Goal: Information Seeking & Learning: Learn about a topic

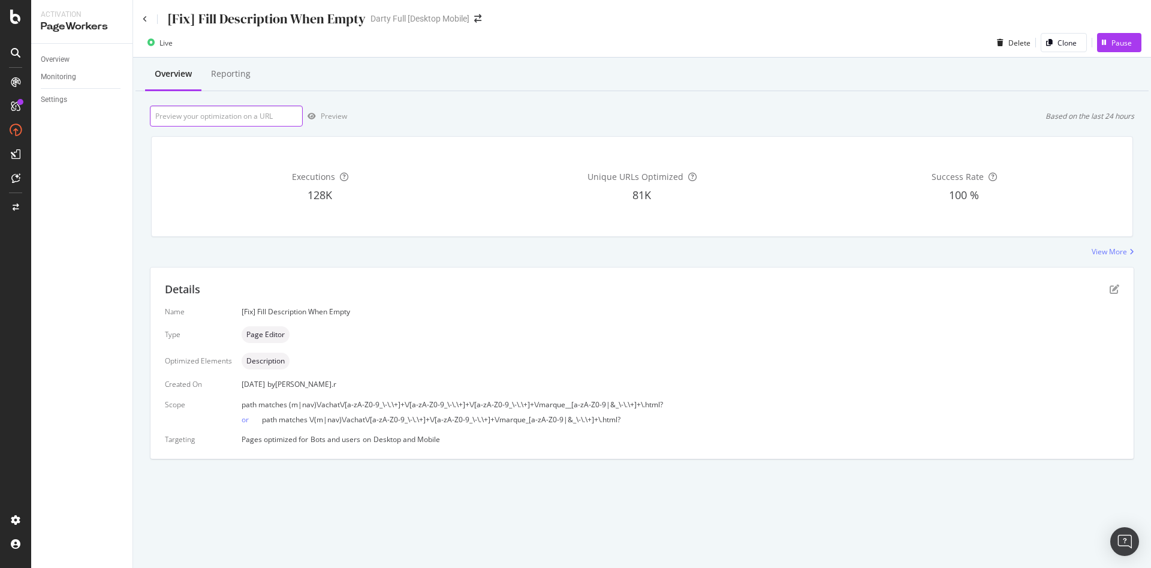
click at [285, 115] on input "url" at bounding box center [226, 116] width 153 height 21
paste input "[URL][DOMAIN_NAME][PERSON_NAME]"
type input "[URL][DOMAIN_NAME][PERSON_NAME]"
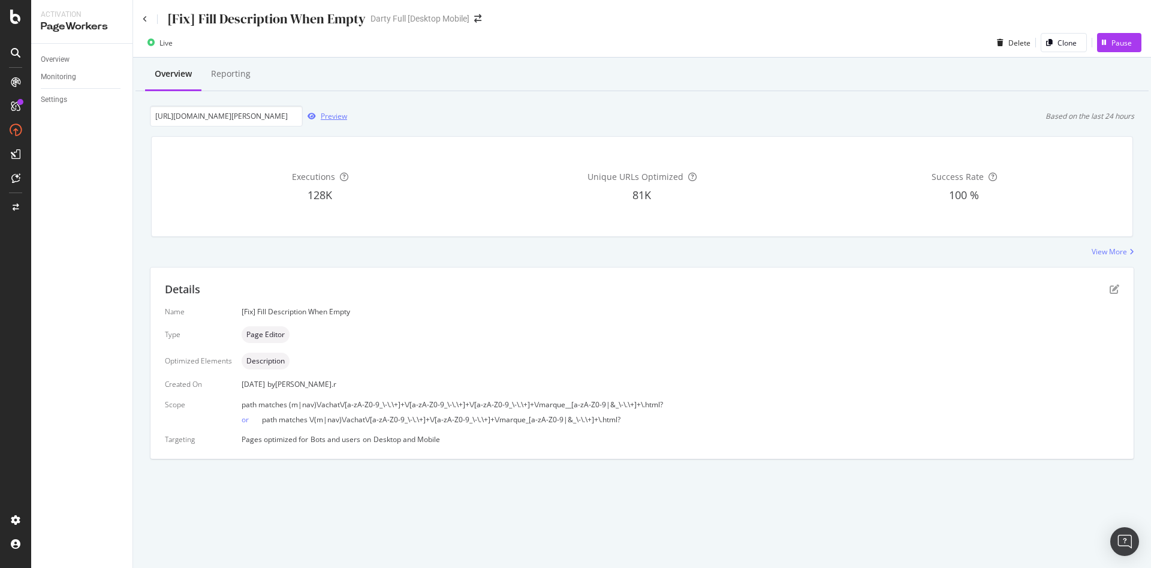
click at [328, 117] on div "Preview" at bounding box center [334, 116] width 26 height 10
drag, startPoint x: 59, startPoint y: 98, endPoint x: 87, endPoint y: 97, distance: 27.6
click at [59, 98] on div "Settings" at bounding box center [54, 100] width 26 height 13
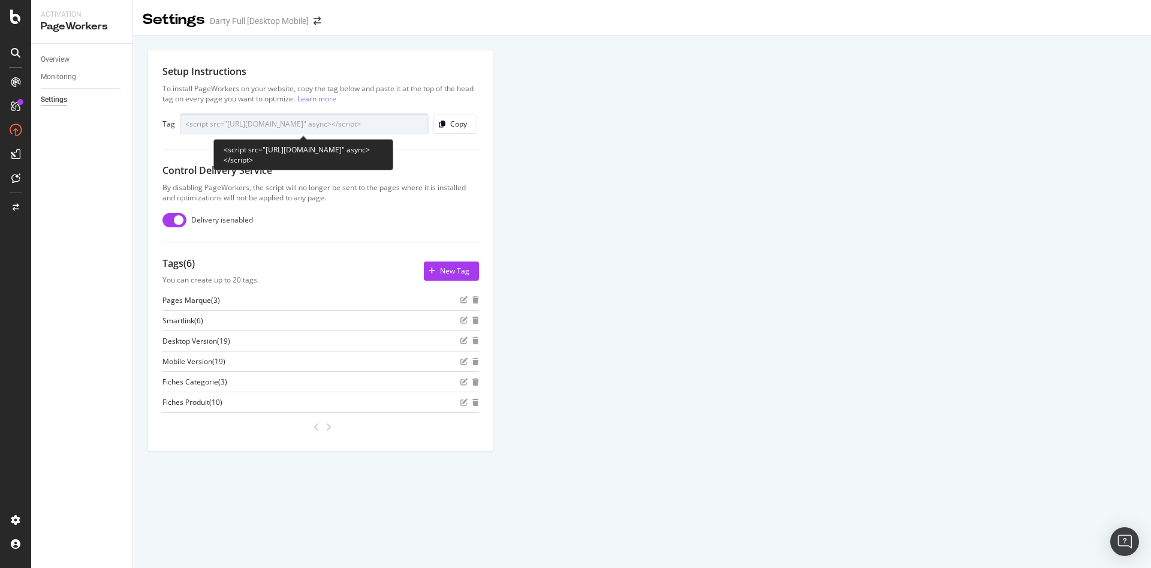
click at [258, 121] on input "<script src="[URL][DOMAIN_NAME]" async></script>" at bounding box center [304, 123] width 249 height 21
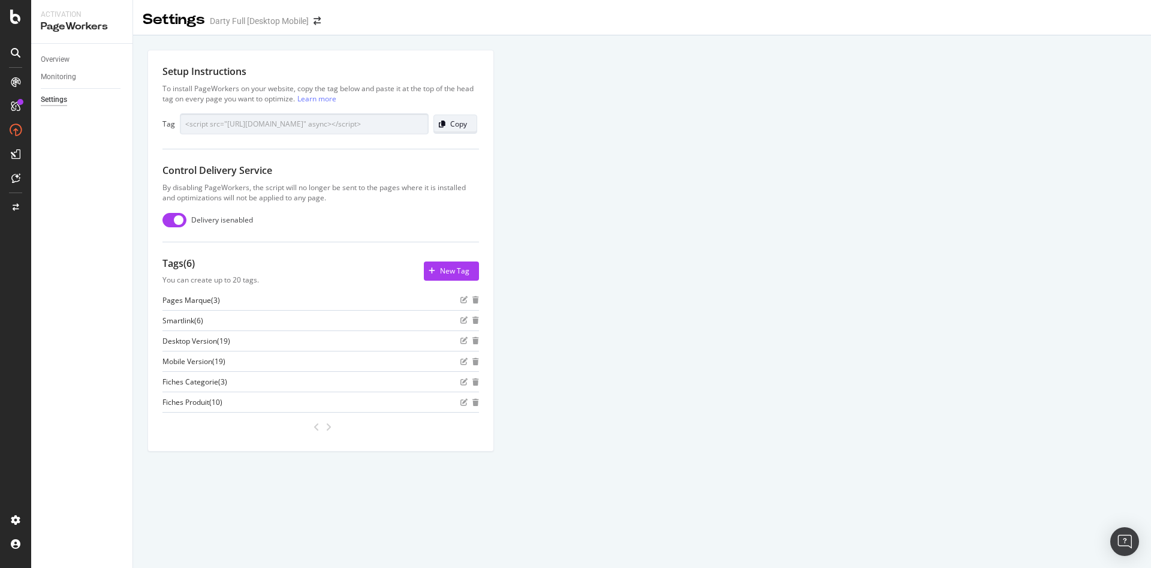
click at [455, 125] on div "Copy" at bounding box center [458, 124] width 17 height 10
click at [215, 280] on div "You can create up to 20 tags." at bounding box center [211, 280] width 97 height 10
click at [210, 281] on div "You can create up to 20 tags." at bounding box center [211, 280] width 97 height 10
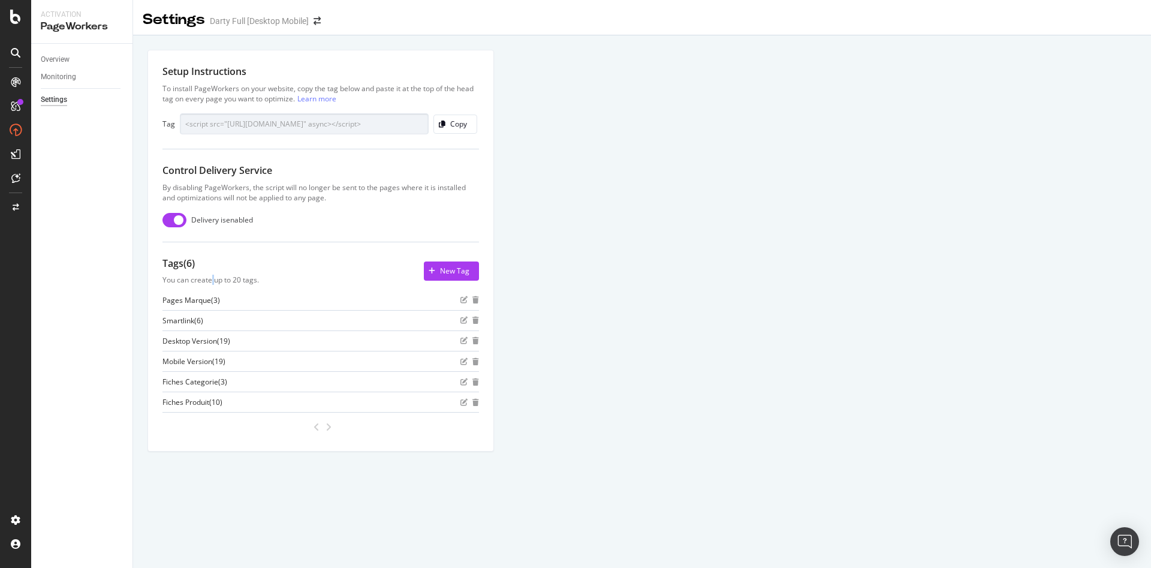
click at [210, 281] on div "You can create up to 20 tags." at bounding box center [211, 280] width 97 height 10
click at [203, 285] on div at bounding box center [203, 285] width 0 height 0
click at [211, 281] on div "You can create up to 20 tags." at bounding box center [211, 280] width 97 height 10
click at [210, 274] on div "Tags (6) You can create up to 20 tags." at bounding box center [211, 271] width 97 height 29
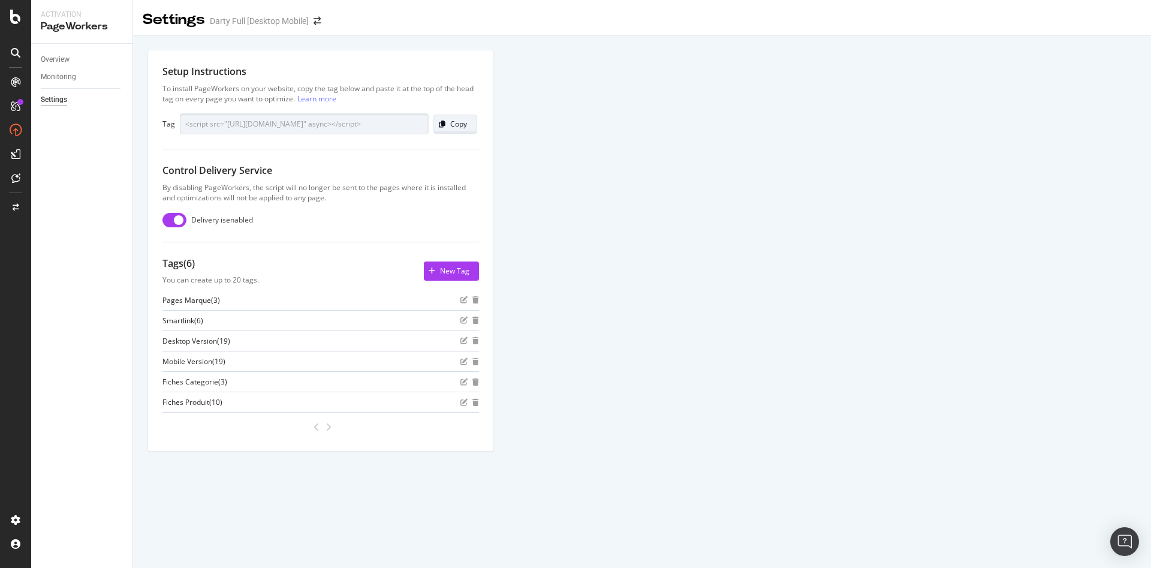
click at [461, 127] on div "Copy" at bounding box center [458, 124] width 17 height 10
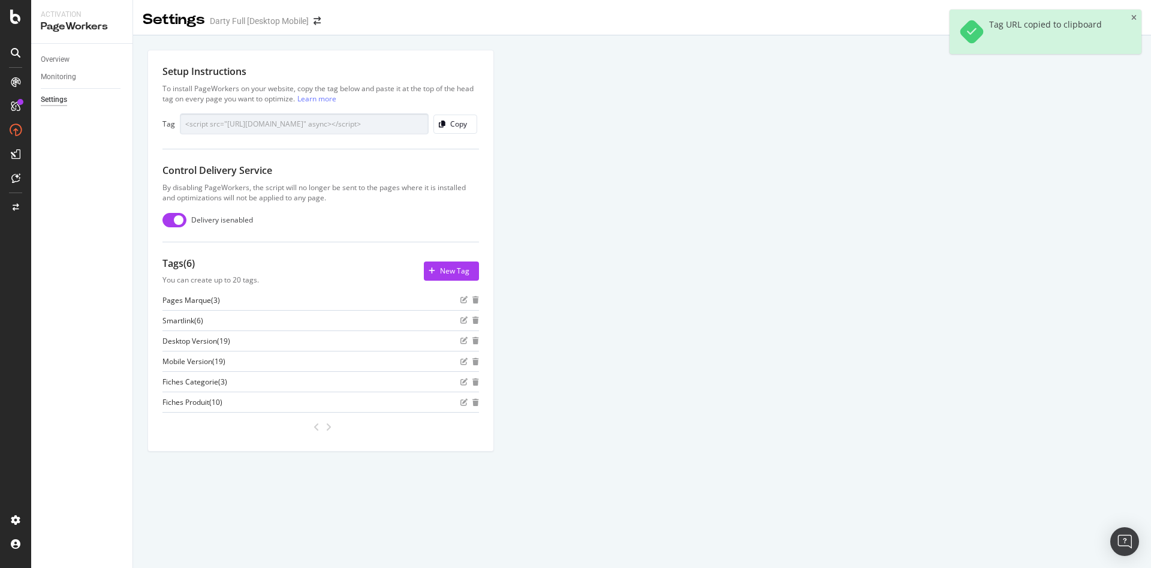
click at [507, 136] on div "Setup Instructions To install PageWorkers on your website, copy the tag below a…" at bounding box center [642, 264] width 1018 height 458
click at [1135, 19] on icon "close toast" at bounding box center [1134, 17] width 5 height 7
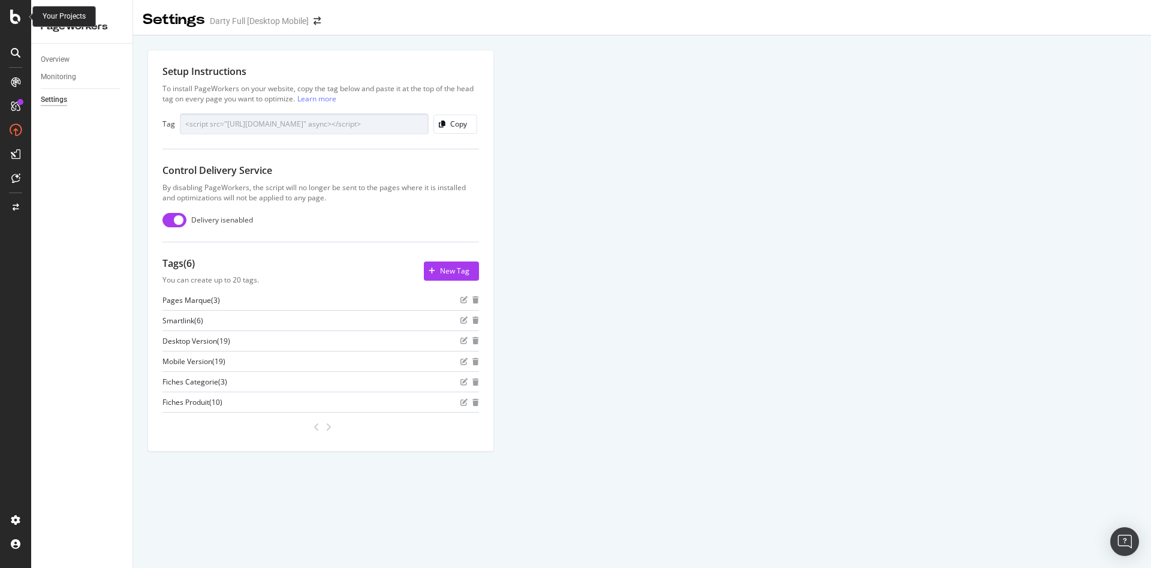
click at [11, 20] on icon at bounding box center [15, 17] width 11 height 14
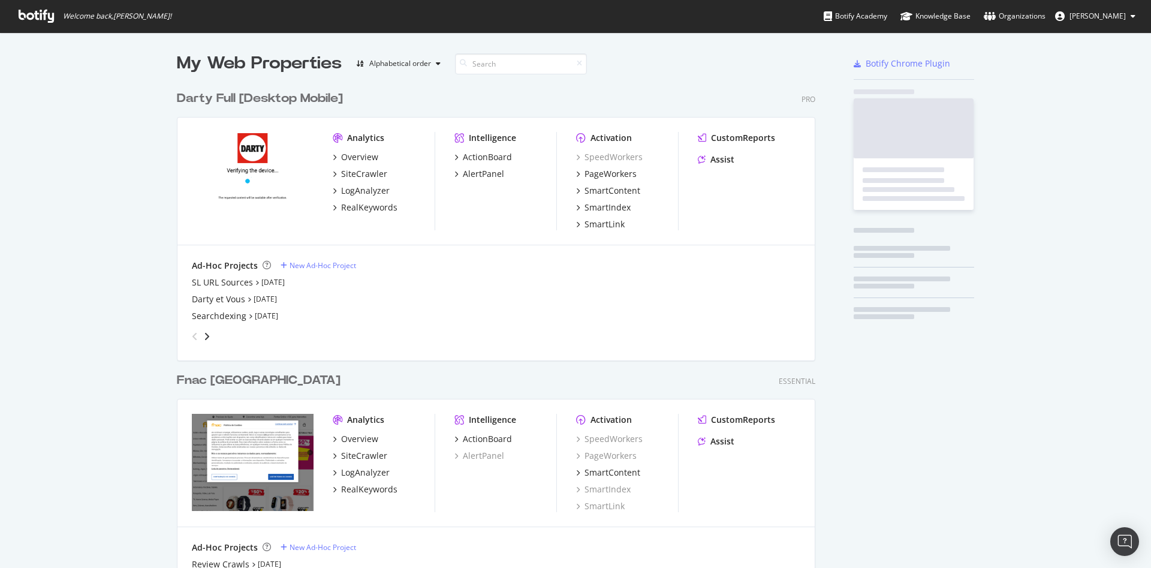
scroll to position [558, 1131]
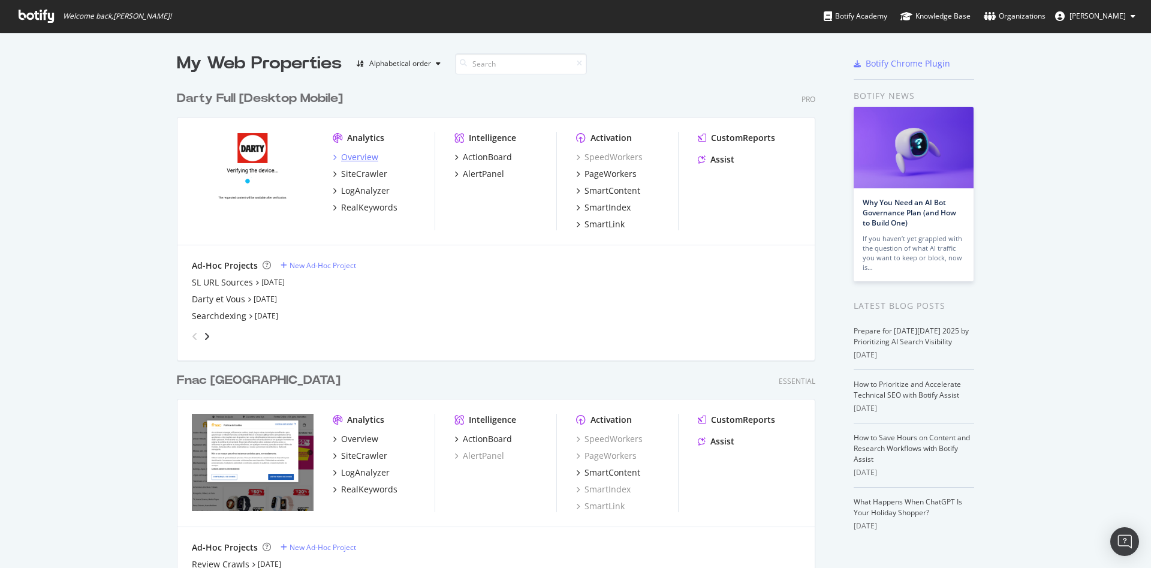
click at [359, 158] on div "Overview" at bounding box center [359, 157] width 37 height 12
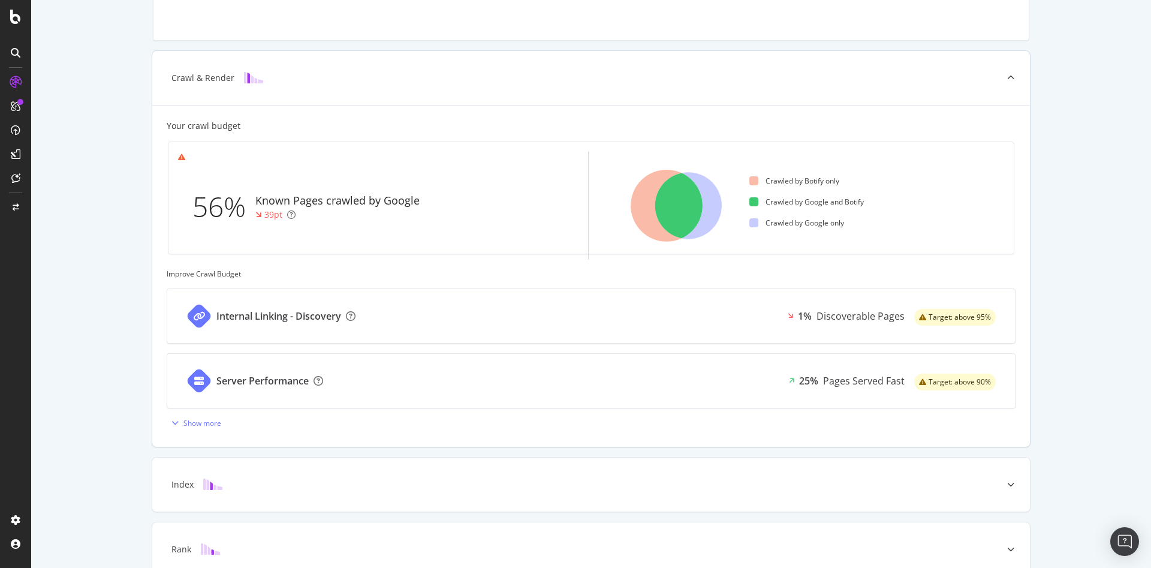
scroll to position [275, 0]
drag, startPoint x: 760, startPoint y: 222, endPoint x: 844, endPoint y: 225, distance: 84.6
click at [844, 225] on ul "Crawled by Botify only Crawled by Google and Botify Crawled by Google only" at bounding box center [877, 205] width 255 height 108
click at [871, 225] on ul "Crawled by Botify only Crawled by Google and Botify Crawled by Google only" at bounding box center [877, 205] width 255 height 108
drag, startPoint x: 762, startPoint y: 225, endPoint x: 849, endPoint y: 224, distance: 87.6
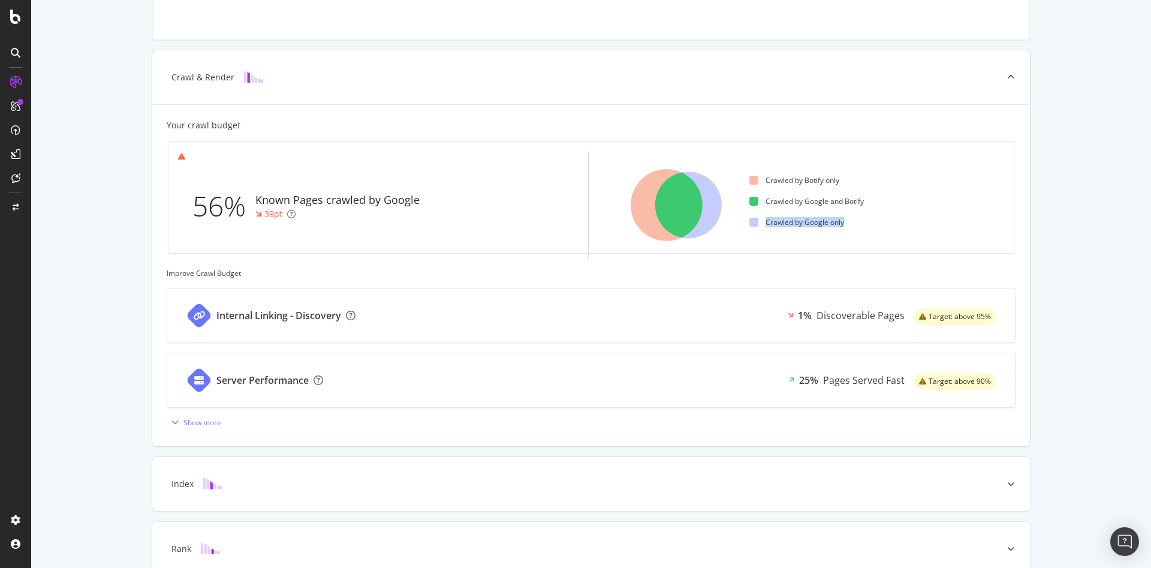
click at [849, 224] on ul "Crawled by Botify only Crawled by Google and Botify Crawled by Google only" at bounding box center [877, 205] width 255 height 108
click at [836, 225] on div "Crawled by Google only" at bounding box center [797, 222] width 95 height 10
drag, startPoint x: 763, startPoint y: 222, endPoint x: 854, endPoint y: 225, distance: 90.6
click at [854, 225] on ul "Crawled by Botify only Crawled by Google and Botify Crawled by Google only" at bounding box center [877, 205] width 255 height 108
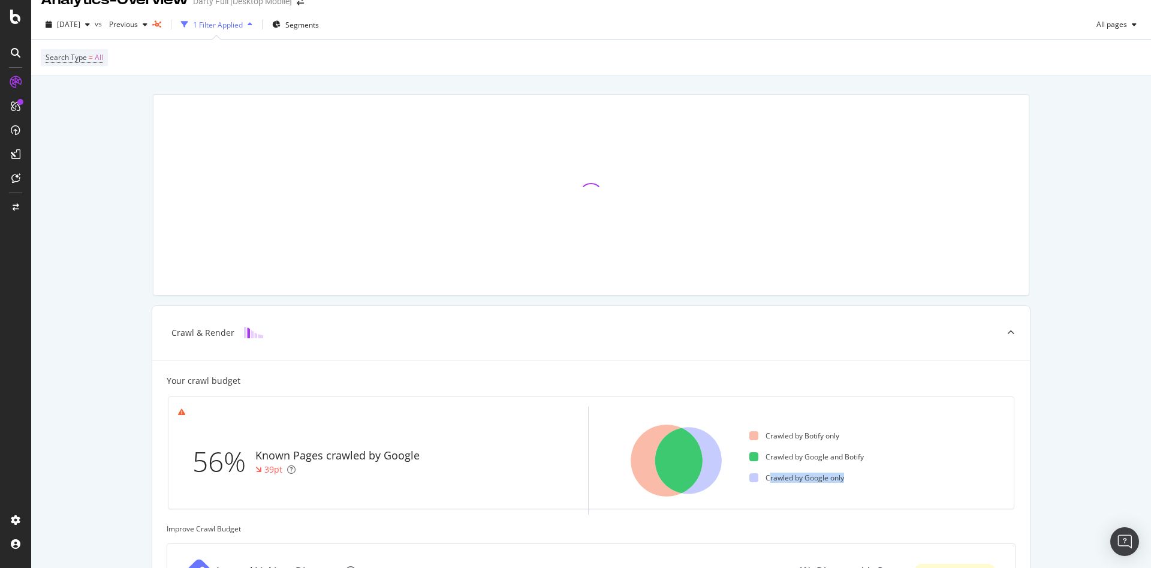
scroll to position [0, 0]
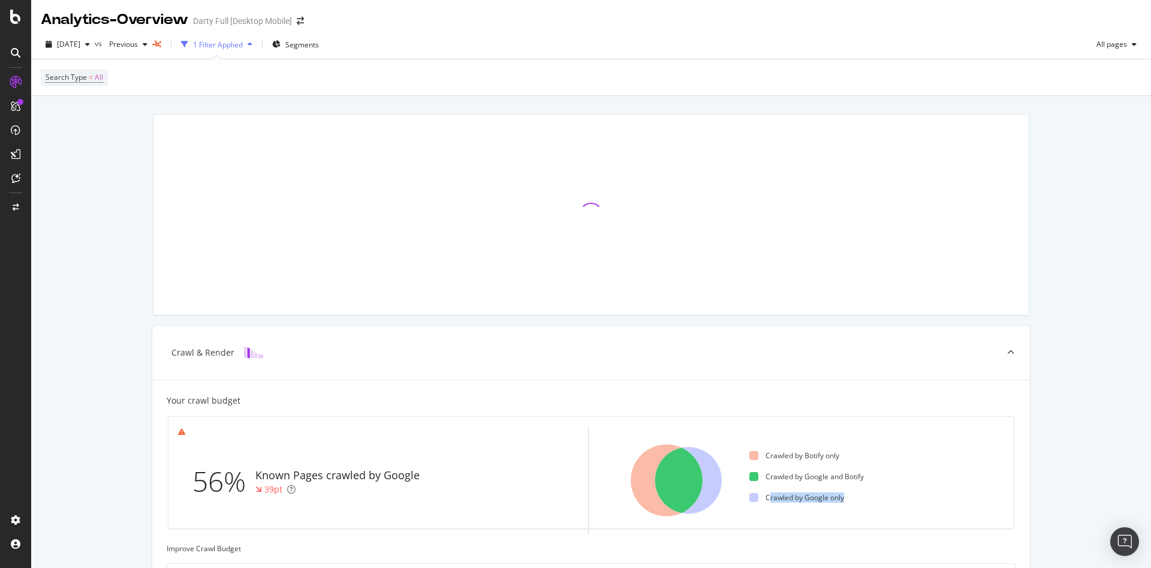
click at [222, 47] on div "1 Filter Applied" at bounding box center [218, 45] width 50 height 10
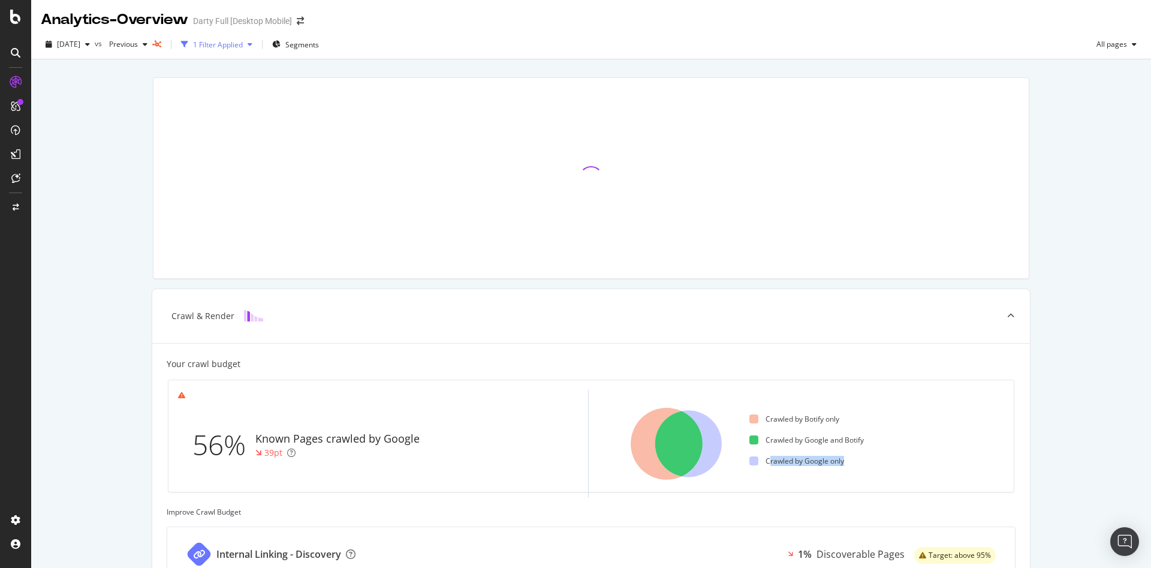
click at [239, 45] on div "1 Filter Applied" at bounding box center [218, 45] width 50 height 10
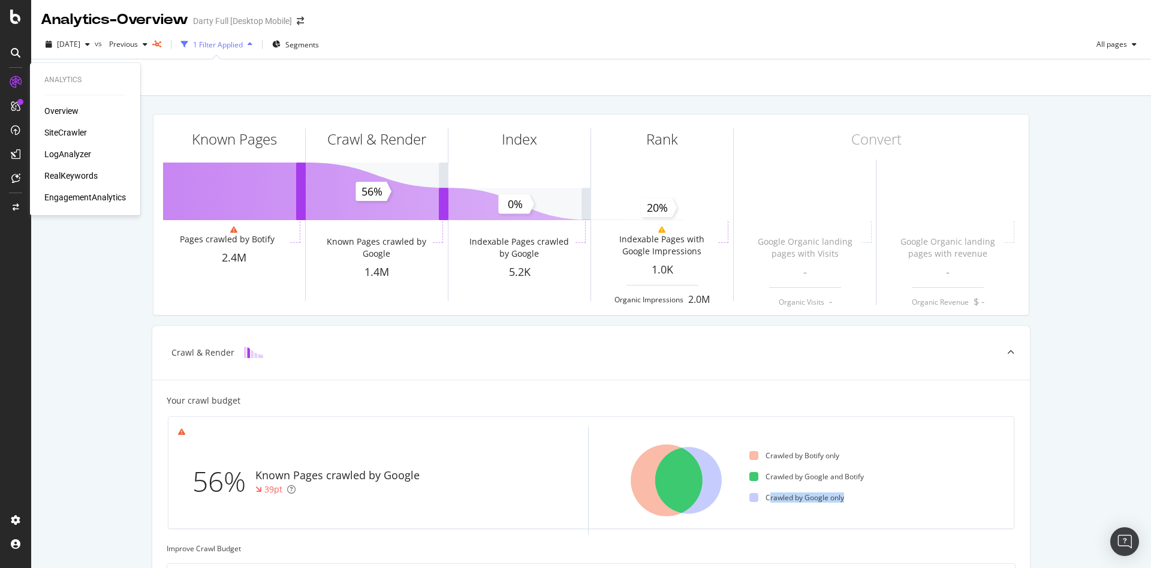
click at [72, 128] on div "SiteCrawler" at bounding box center [65, 133] width 43 height 12
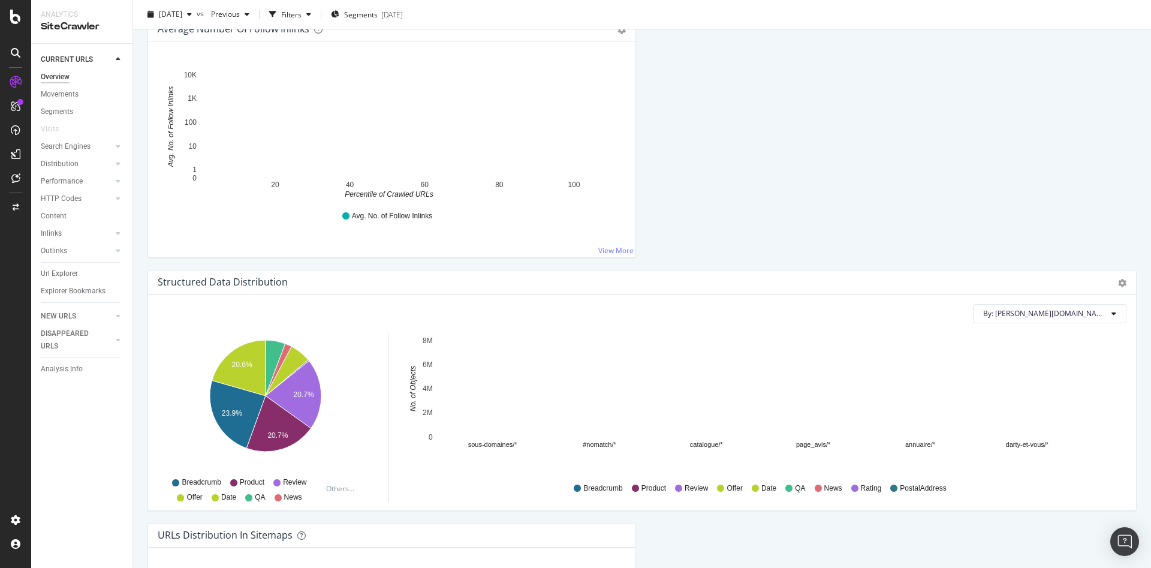
scroll to position [1259, 0]
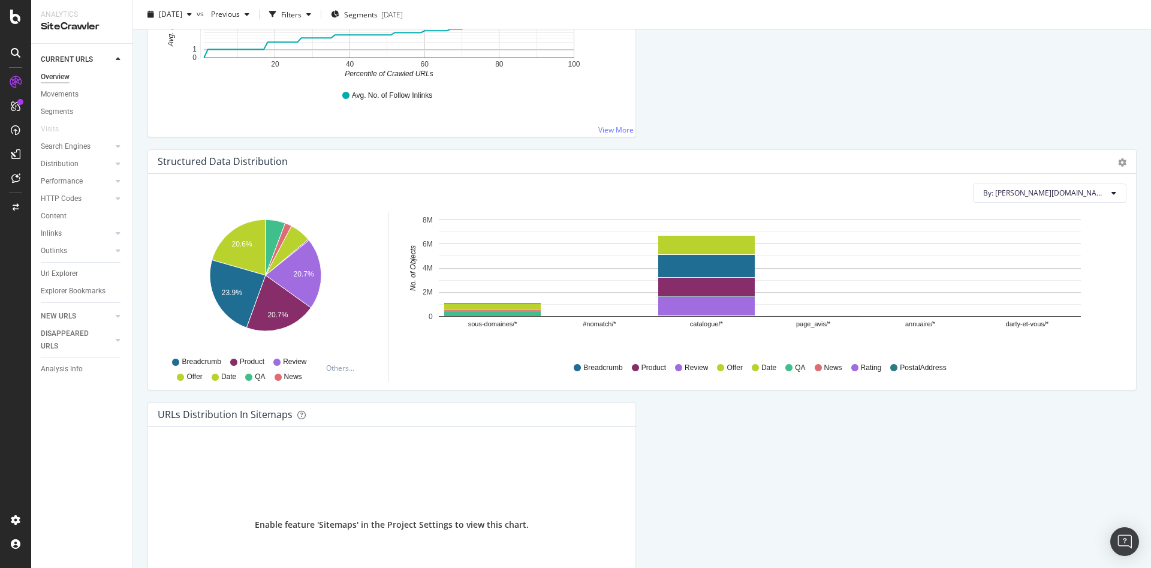
drag, startPoint x: 74, startPoint y: 167, endPoint x: 69, endPoint y: 170, distance: 6.2
click at [74, 167] on div "Distribution" at bounding box center [60, 164] width 38 height 13
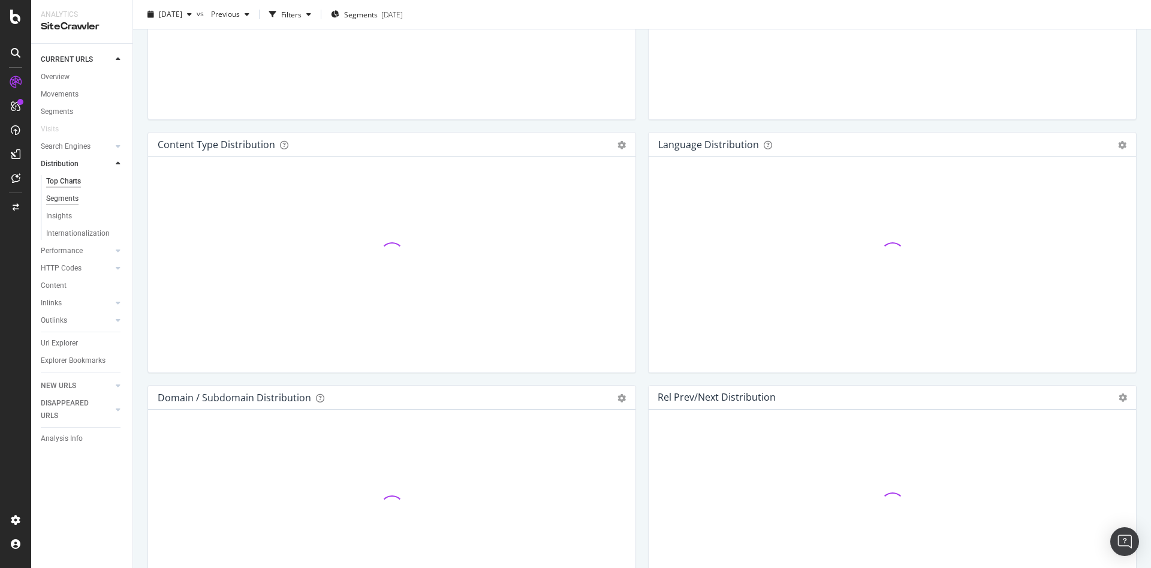
click at [62, 198] on div "Segments" at bounding box center [62, 198] width 32 height 13
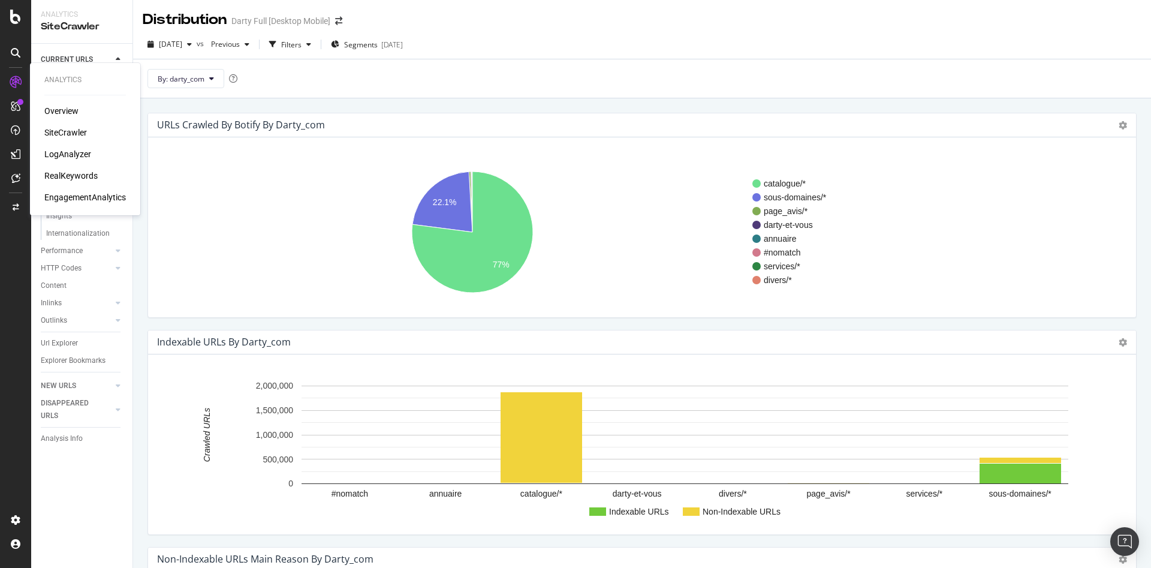
click at [67, 133] on div "SiteCrawler" at bounding box center [65, 133] width 43 height 12
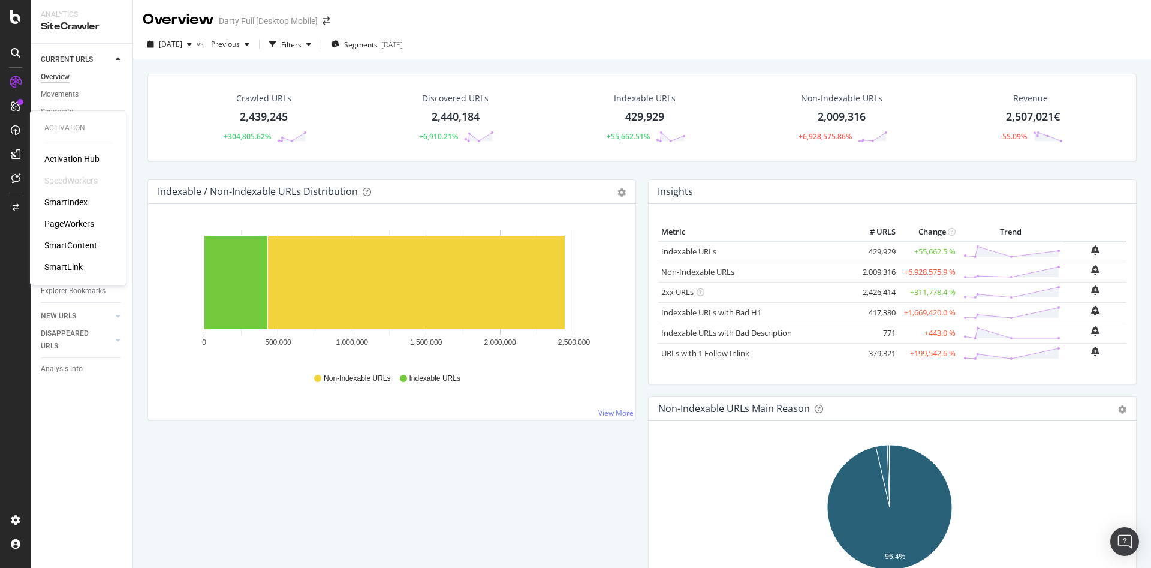
click at [80, 221] on div "PageWorkers" at bounding box center [69, 224] width 50 height 12
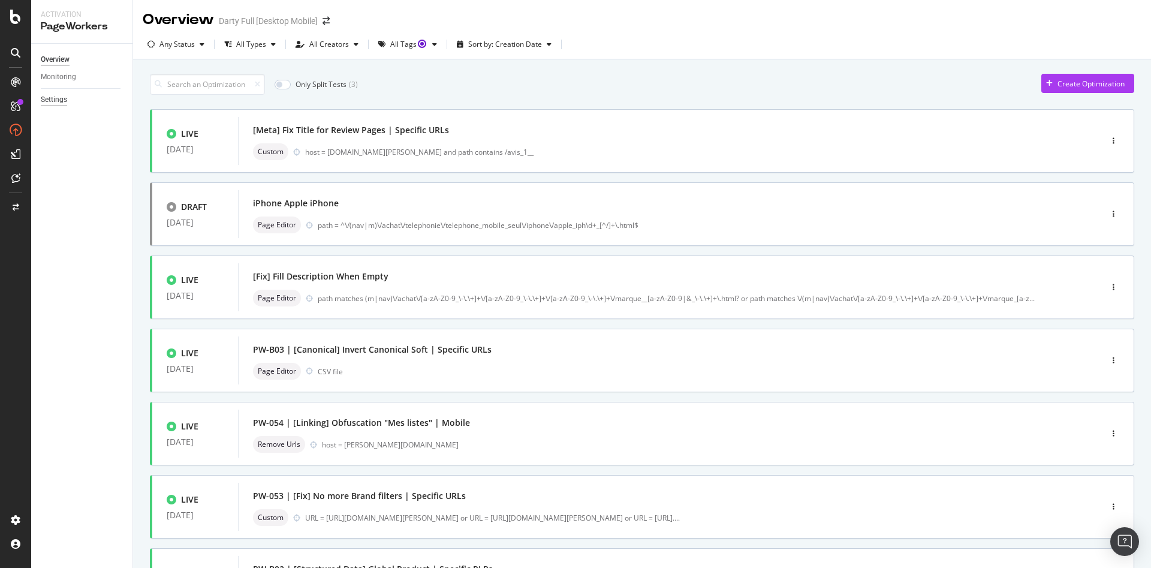
click at [50, 101] on div "Settings" at bounding box center [54, 100] width 26 height 13
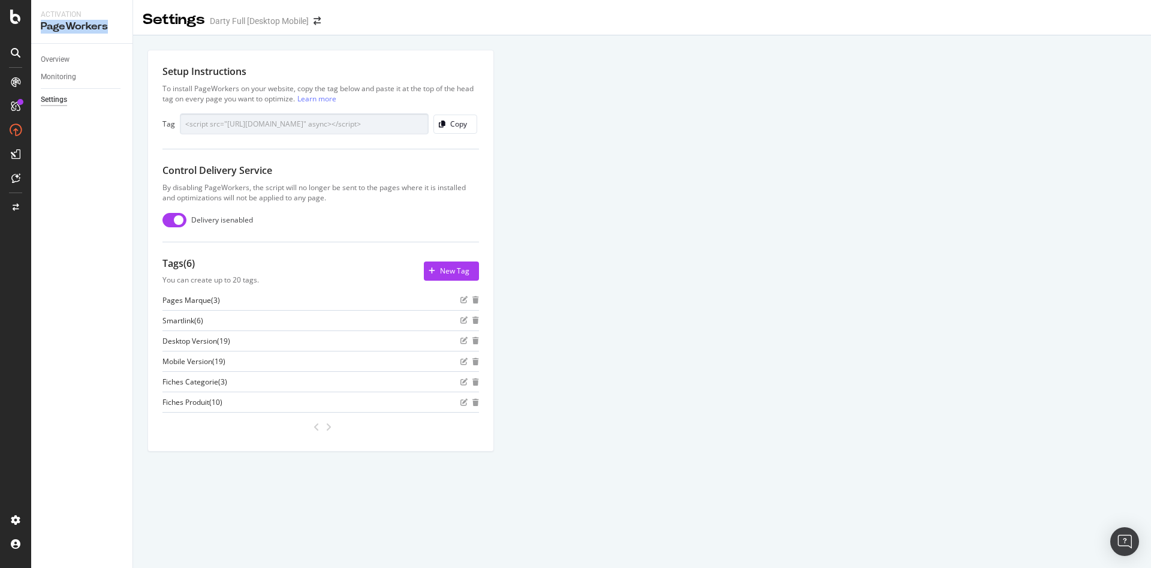
drag, startPoint x: 107, startPoint y: 29, endPoint x: 41, endPoint y: 31, distance: 65.4
click at [41, 31] on div "PageWorkers" at bounding box center [82, 27] width 82 height 14
click at [452, 118] on div "Copy" at bounding box center [450, 124] width 33 height 17
click at [452, 120] on div "Copy" at bounding box center [458, 124] width 17 height 10
click at [14, 51] on icon at bounding box center [16, 53] width 10 height 10
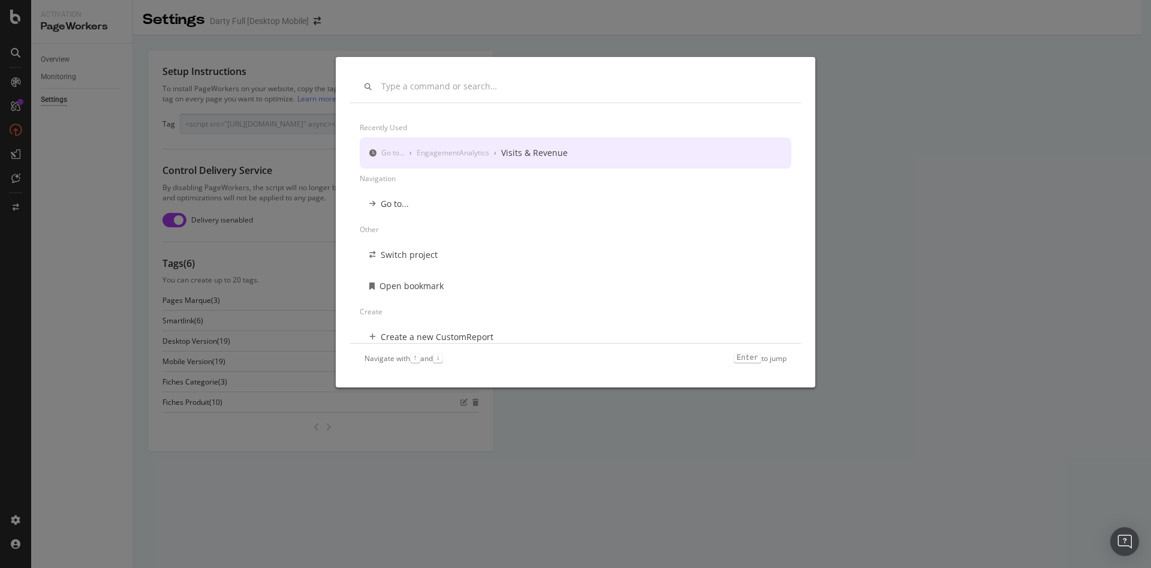
scroll to position [10, 0]
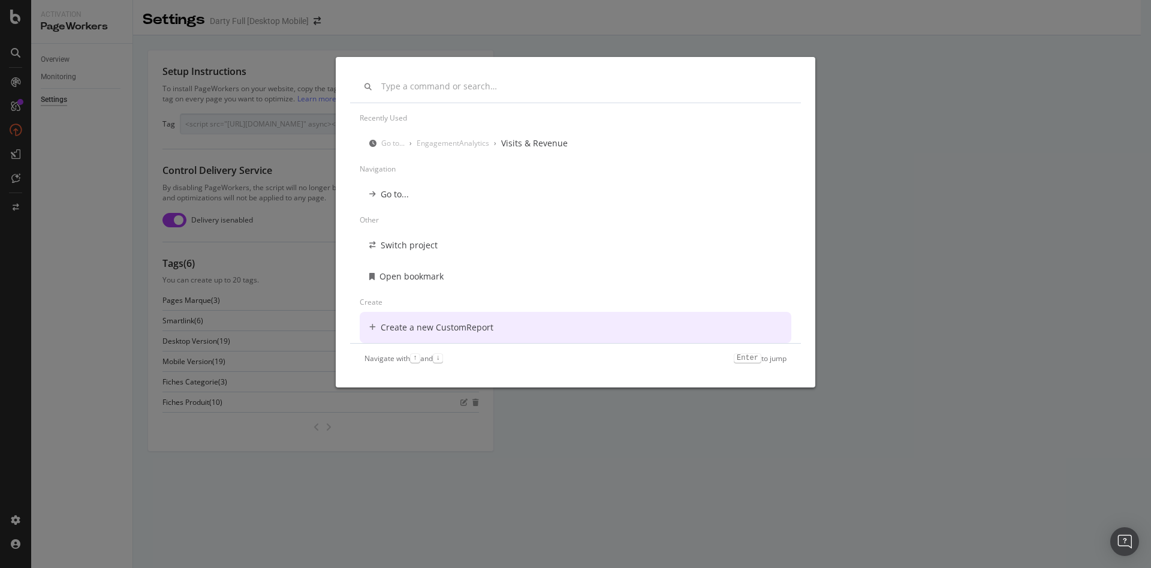
click at [898, 146] on div "Recently used Go to... › EngagementAnalytics › Visits & Revenue Navigation Go t…" at bounding box center [575, 284] width 1151 height 568
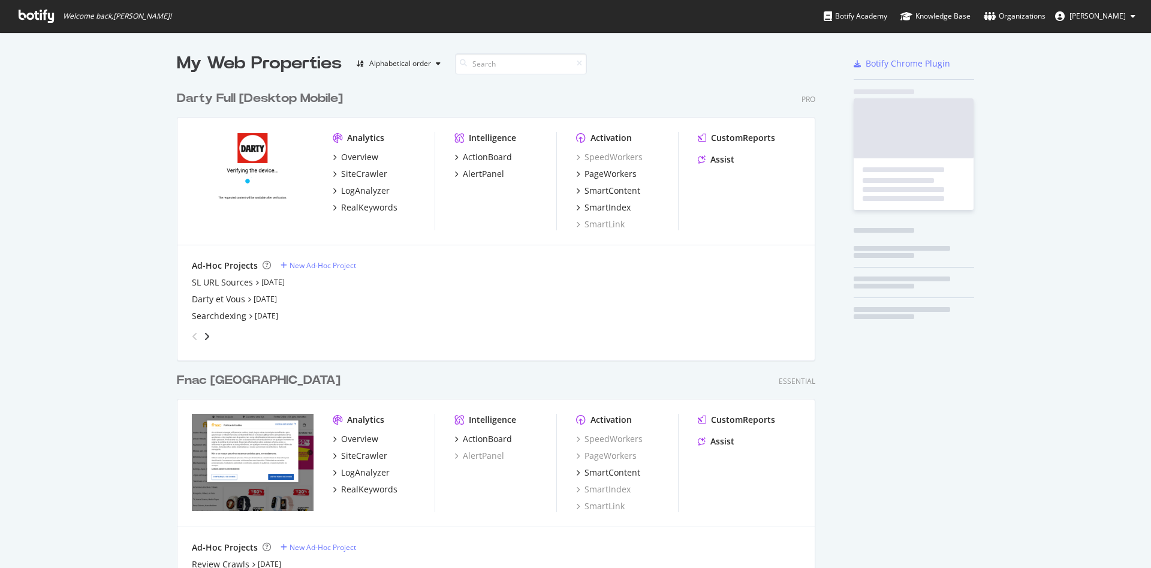
scroll to position [558, 1131]
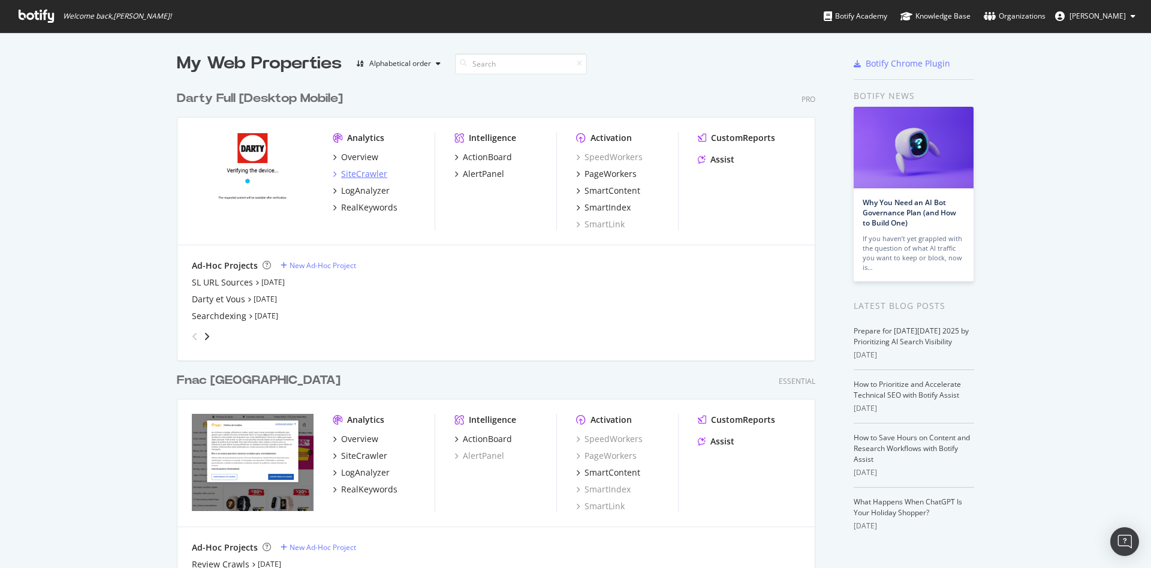
click at [359, 171] on div "SiteCrawler" at bounding box center [364, 174] width 46 height 12
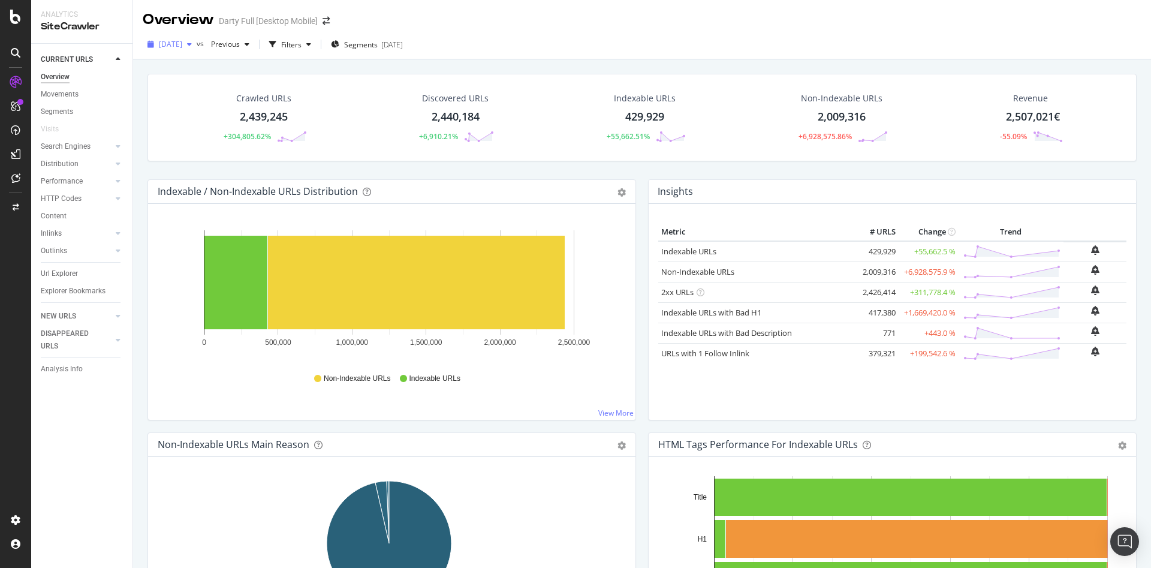
click at [197, 46] on div "button" at bounding box center [189, 44] width 14 height 7
click at [222, 129] on div "2024 Dec. 31st 4.1M URLs" at bounding box center [213, 127] width 107 height 11
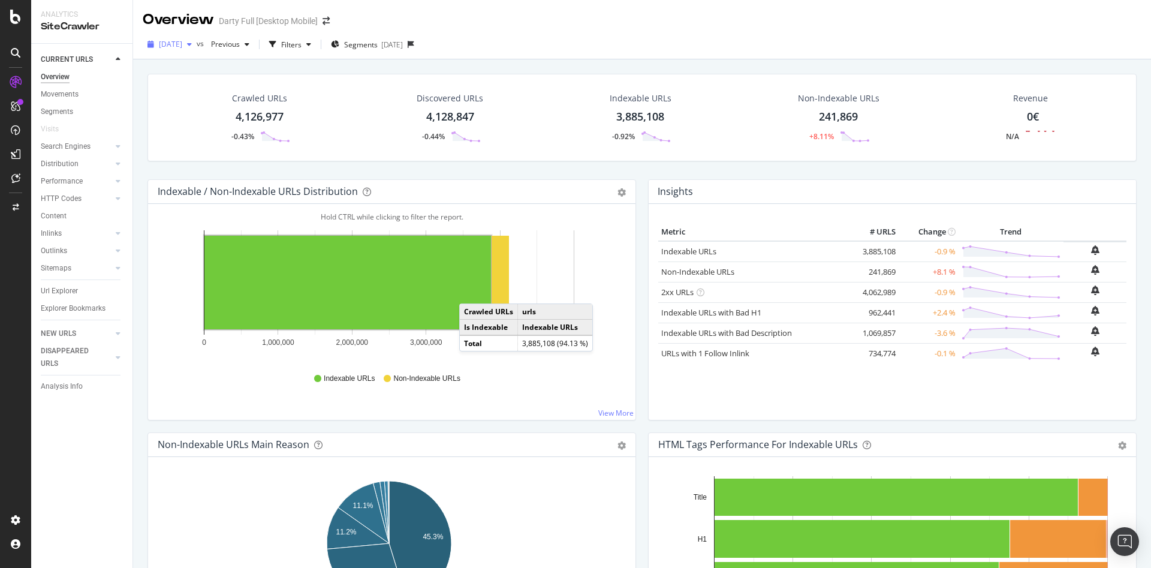
click at [192, 43] on icon "button" at bounding box center [189, 44] width 5 height 7
click at [242, 107] on div "4.3M URLs" at bounding box center [248, 107] width 35 height 11
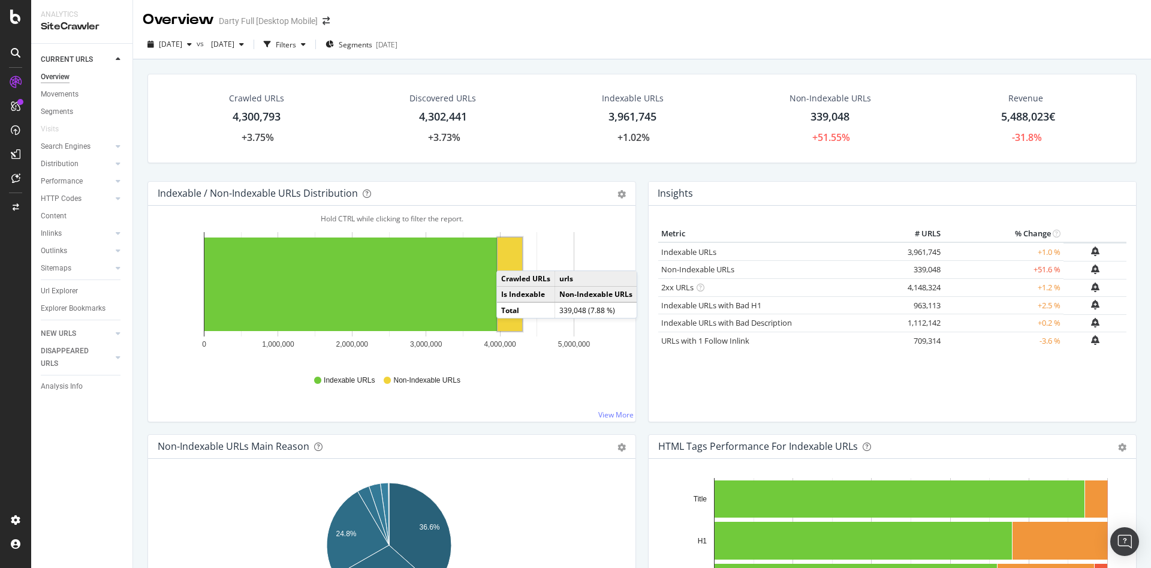
click at [508, 258] on rect "A chart." at bounding box center [510, 284] width 25 height 94
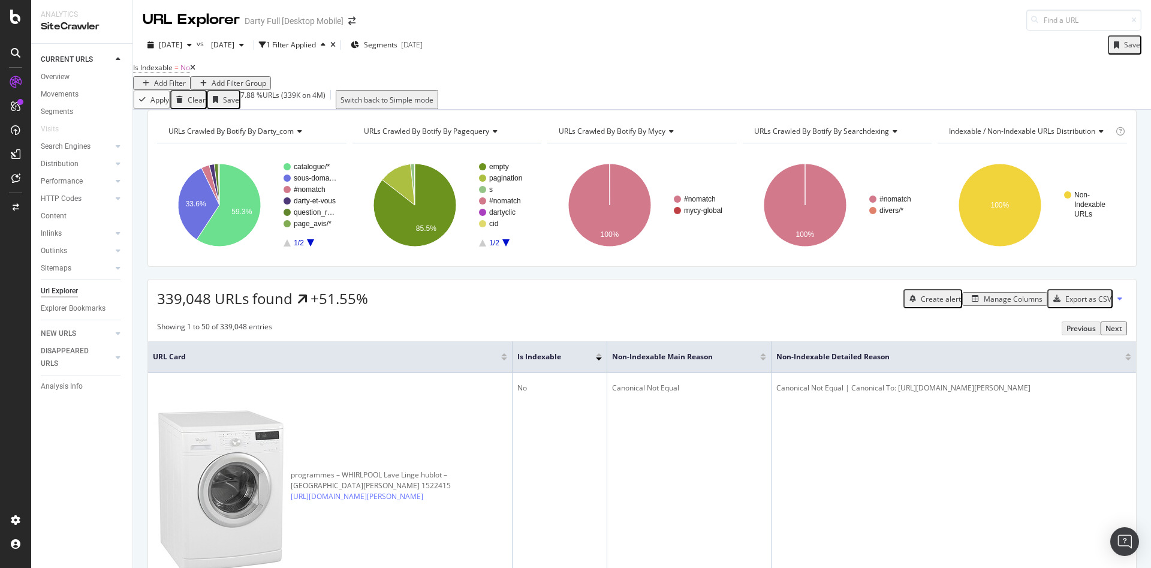
click at [186, 78] on div "Add Filter" at bounding box center [170, 83] width 32 height 10
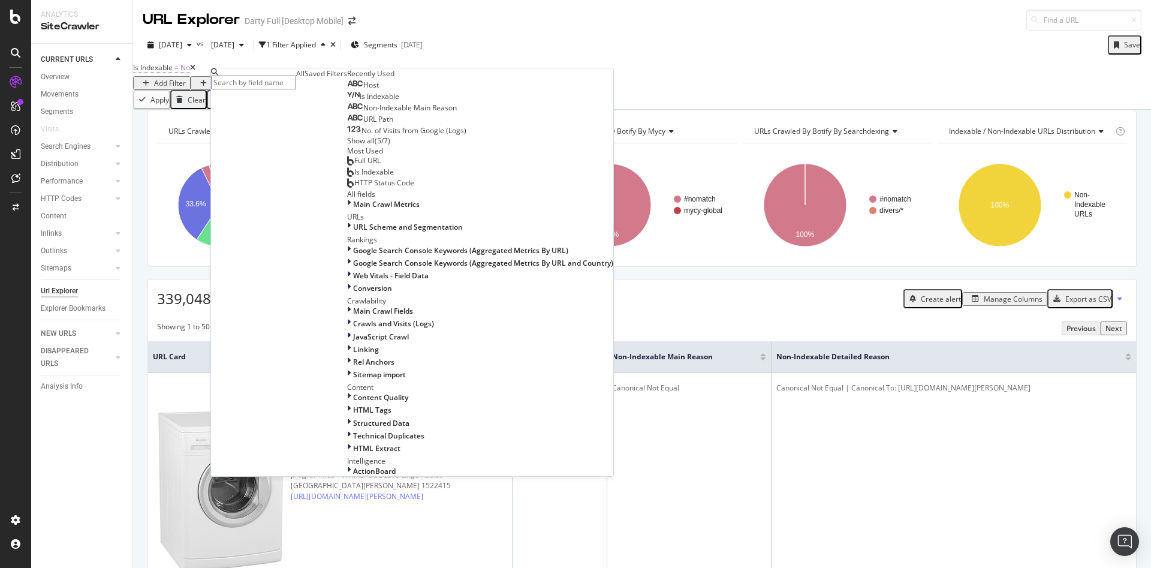
click at [296, 85] on input "text" at bounding box center [253, 83] width 85 height 14
click at [347, 90] on div "Host" at bounding box center [363, 85] width 32 height 10
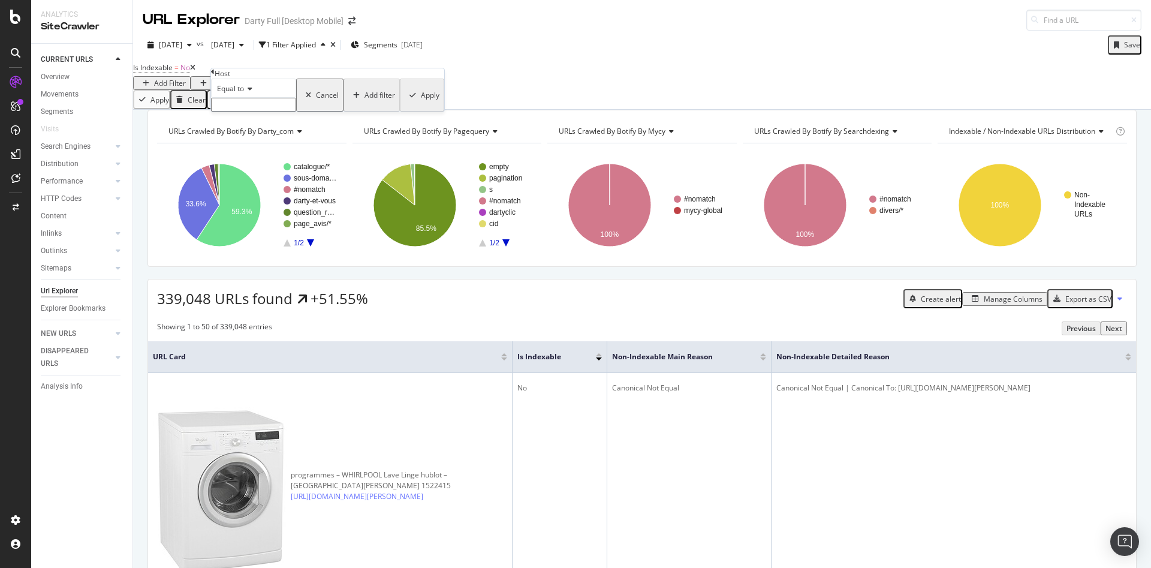
click at [244, 94] on span "Equal to" at bounding box center [230, 88] width 27 height 10
click at [281, 110] on div "Equal to" at bounding box center [254, 104] width 84 height 13
click at [282, 112] on input "text" at bounding box center [253, 105] width 85 height 14
click at [245, 149] on span "sav.darty.com" at bounding box center [230, 144] width 31 height 10
type input "sav.darty.com"
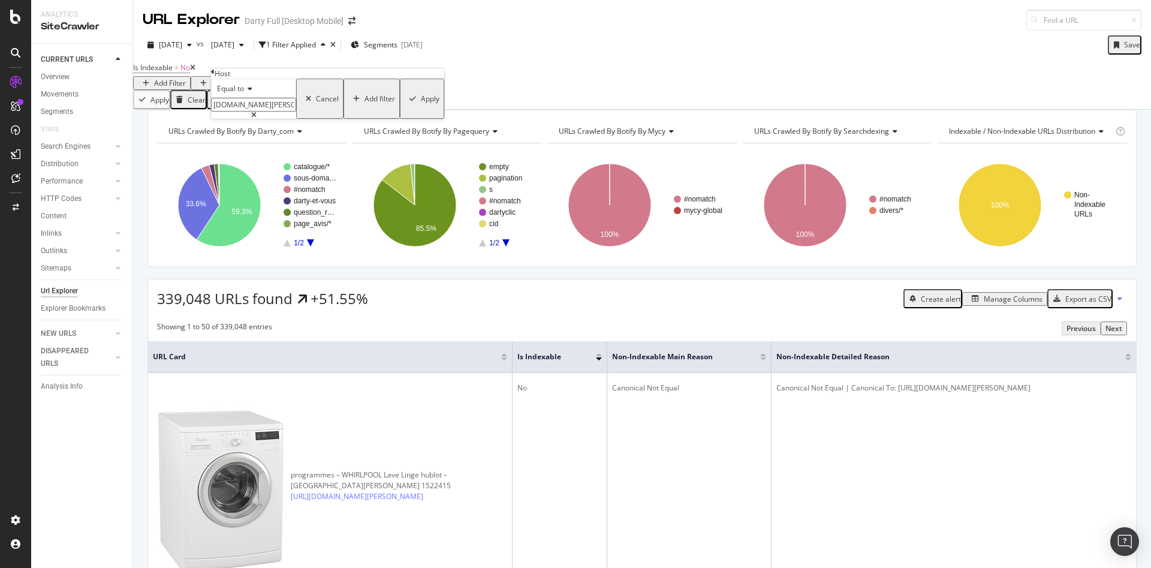
click at [421, 104] on div "Apply" at bounding box center [430, 99] width 19 height 10
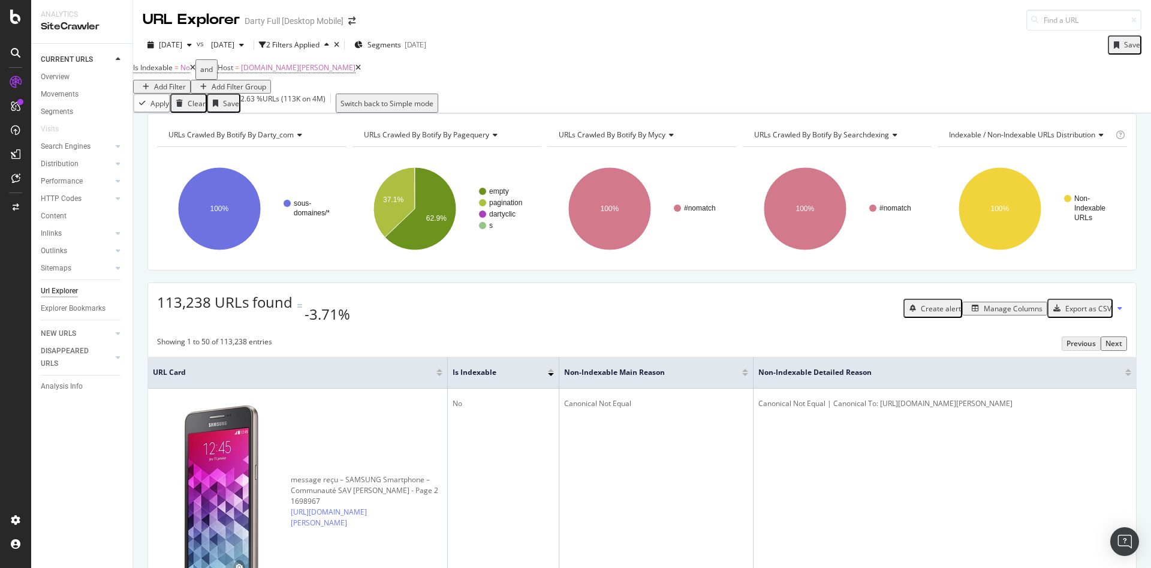
scroll to position [240, 0]
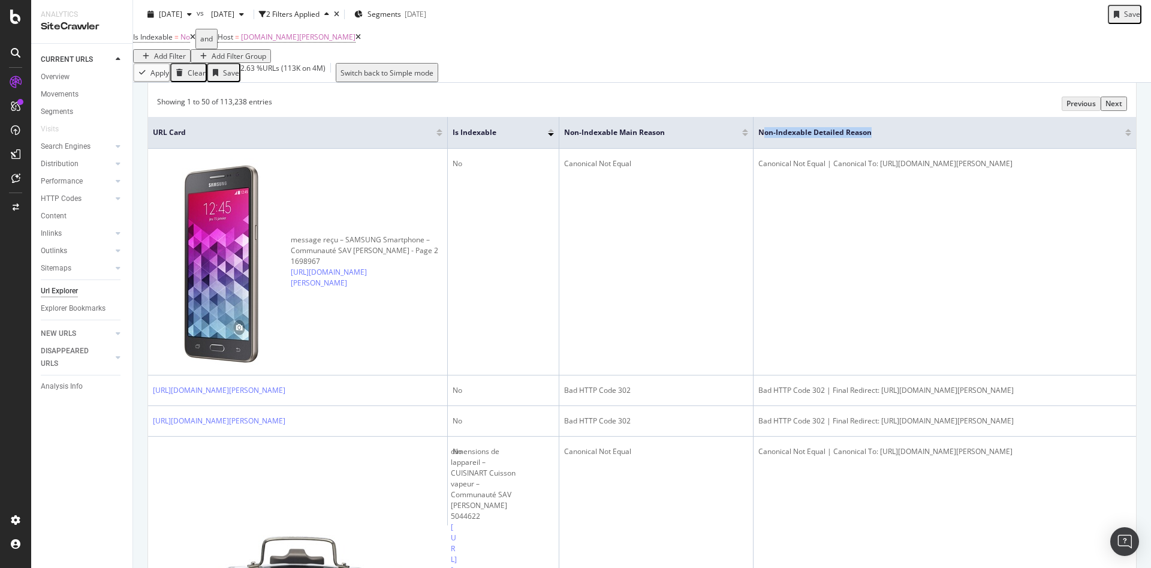
drag, startPoint x: 702, startPoint y: 138, endPoint x: 862, endPoint y: 127, distance: 160.5
click at [862, 127] on th "Non-Indexable Detailed Reason" at bounding box center [945, 133] width 383 height 32
click at [759, 138] on span "Non-Indexable Detailed Reason" at bounding box center [933, 132] width 349 height 11
drag, startPoint x: 700, startPoint y: 139, endPoint x: 841, endPoint y: 138, distance: 140.3
click at [841, 138] on span "Non-Indexable Detailed Reason" at bounding box center [933, 132] width 349 height 11
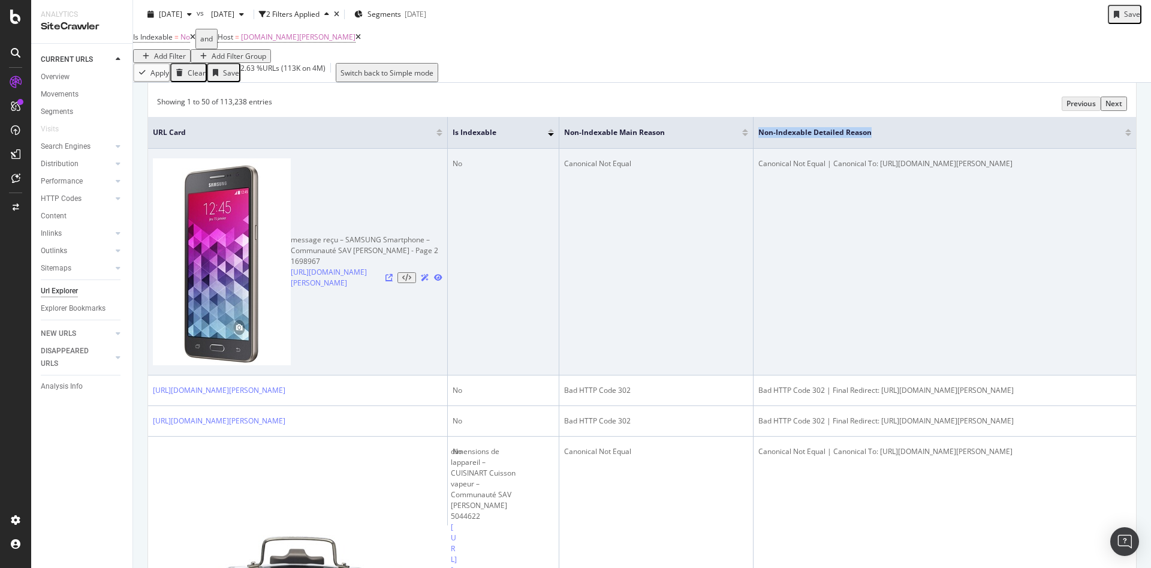
click at [386, 274] on icon at bounding box center [389, 277] width 7 height 7
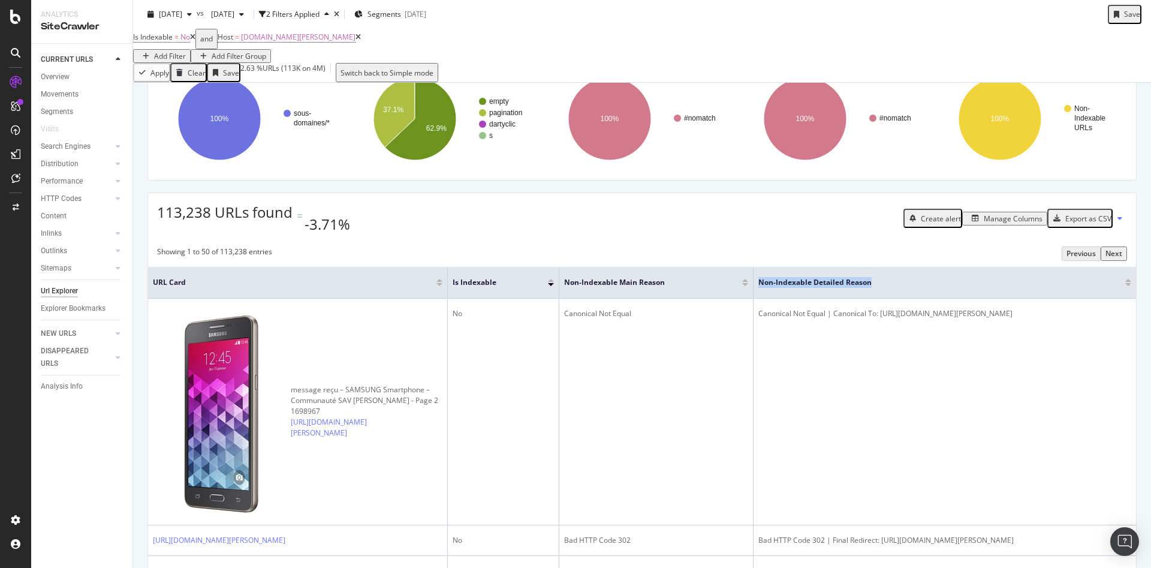
scroll to position [0, 0]
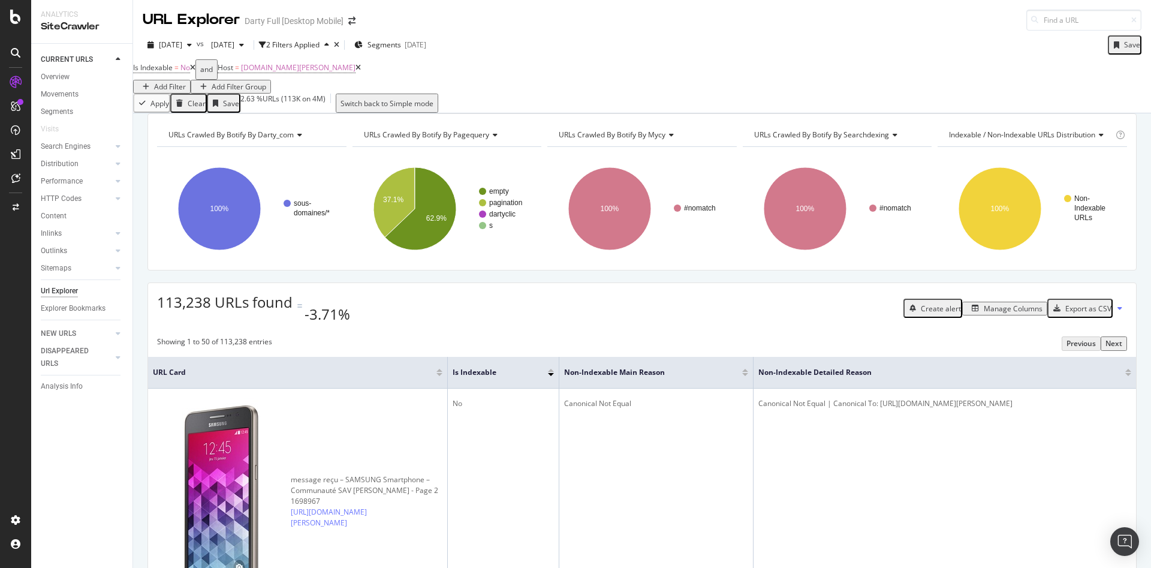
click at [358, 172] on div "empty pagination dartyclic s 37.1% 62.9% pagequery Crawled URLs empty 71,184 pa…" at bounding box center [447, 204] width 189 height 114
click at [43, 228] on div "Inlinks" at bounding box center [51, 233] width 21 height 13
